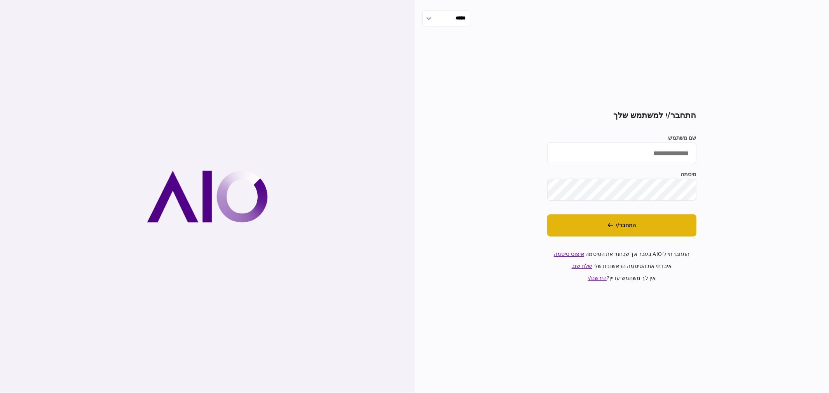
type input "**********"
click at [588, 227] on button "התחבר/י" at bounding box center [621, 226] width 149 height 22
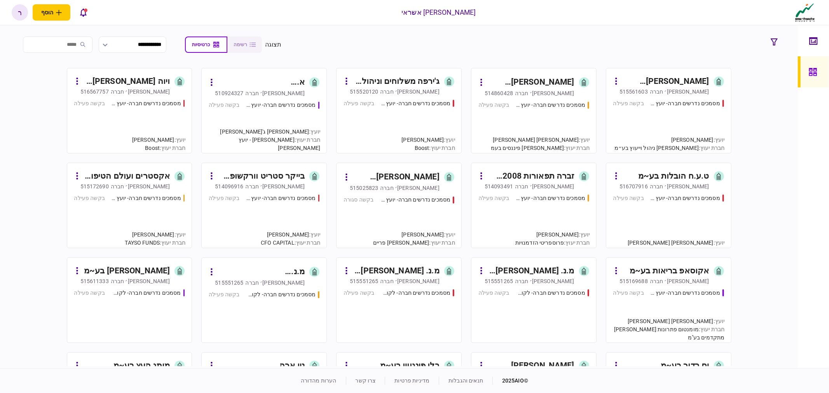
click at [545, 82] on div "[PERSON_NAME] אינטרנשיונל בע~מ" at bounding box center [539, 82] width 71 height 12
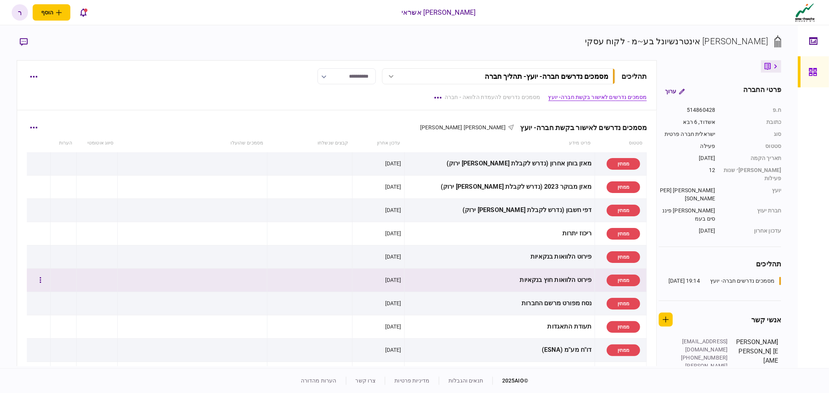
scroll to position [129, 0]
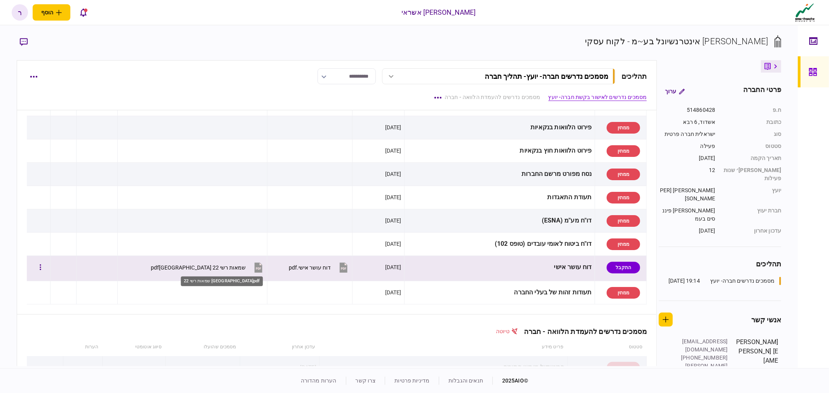
click at [222, 267] on div "שמאות רשי 22 [GEOGRAPHIC_DATA]pdf" at bounding box center [198, 268] width 95 height 6
click at [47, 266] on button "button" at bounding box center [40, 268] width 14 height 14
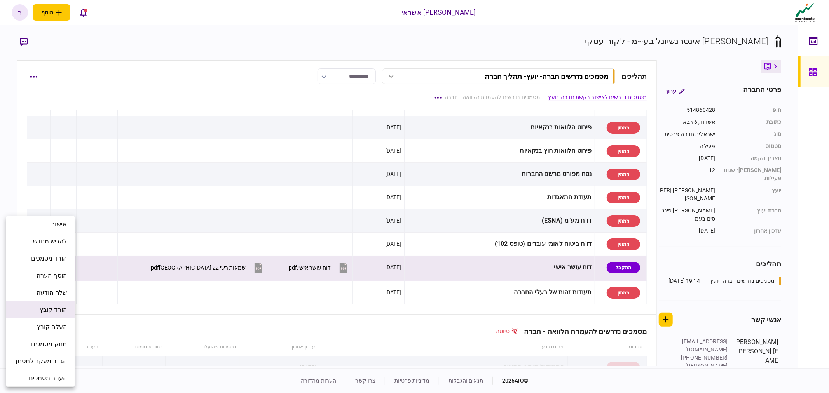
click at [65, 308] on span "הורד קובץ" at bounding box center [53, 310] width 27 height 9
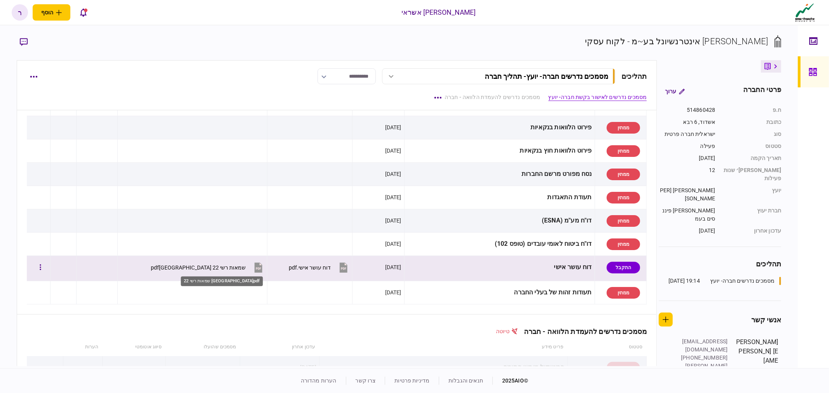
click at [216, 266] on div "שמאות רשי 22 [GEOGRAPHIC_DATA]pdf" at bounding box center [198, 268] width 95 height 6
